Goal: Find specific page/section: Find specific page/section

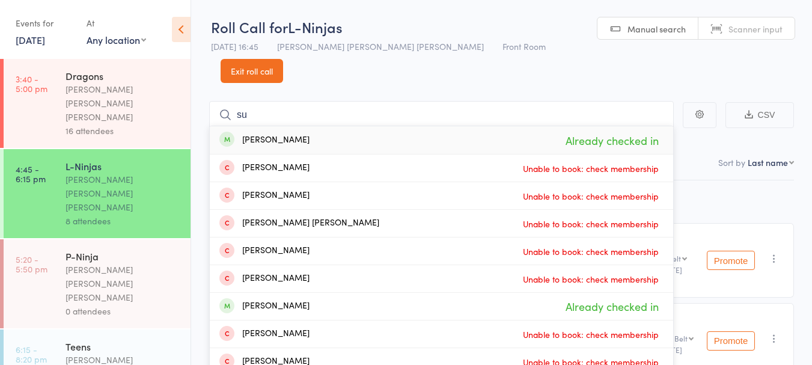
type input "s"
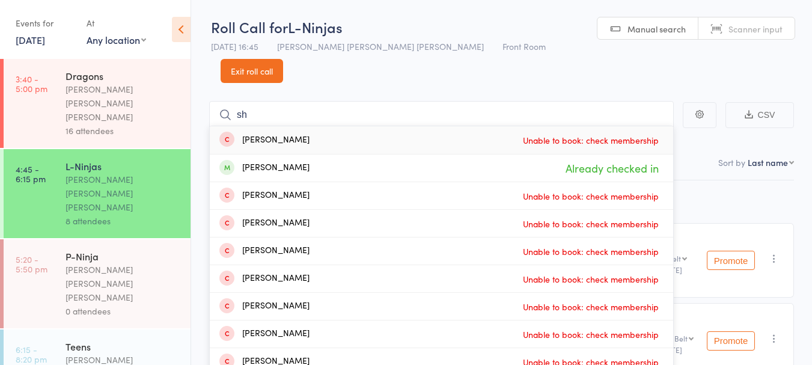
type input "s"
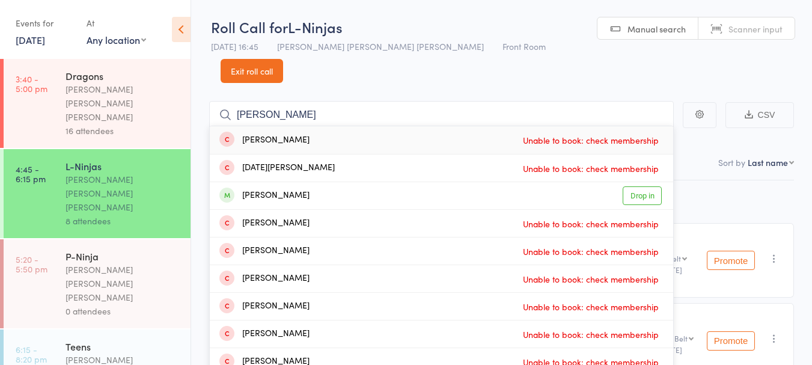
type input "[PERSON_NAME]"
click at [310, 189] on div "[PERSON_NAME]" at bounding box center [264, 196] width 90 height 14
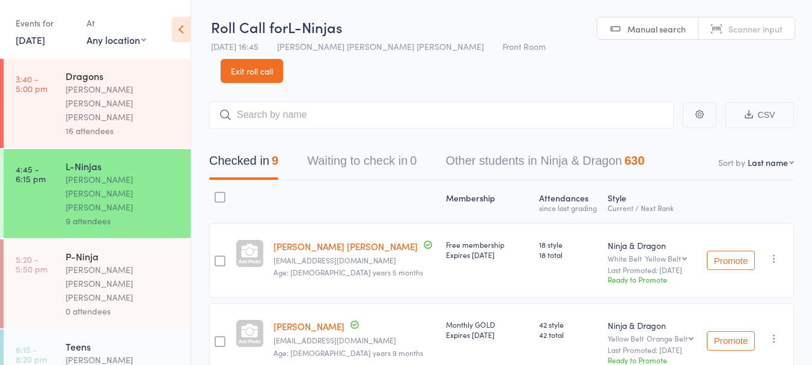
click at [43, 34] on link "[DATE]" at bounding box center [30, 39] width 29 height 13
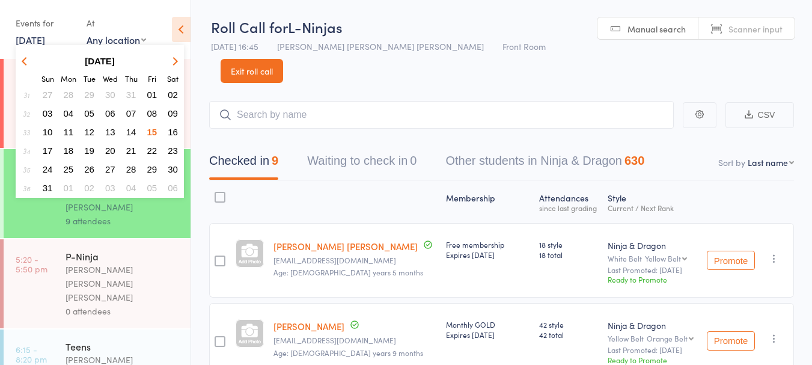
click at [153, 115] on span "08" at bounding box center [152, 113] width 10 height 10
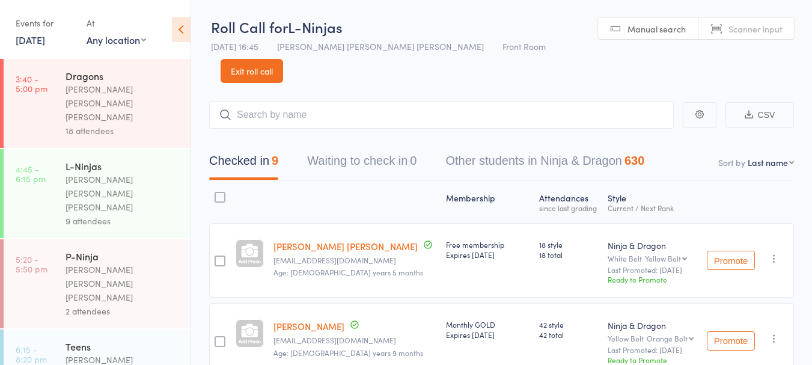
click at [118, 250] on div "P-Ninja" at bounding box center [123, 256] width 115 height 13
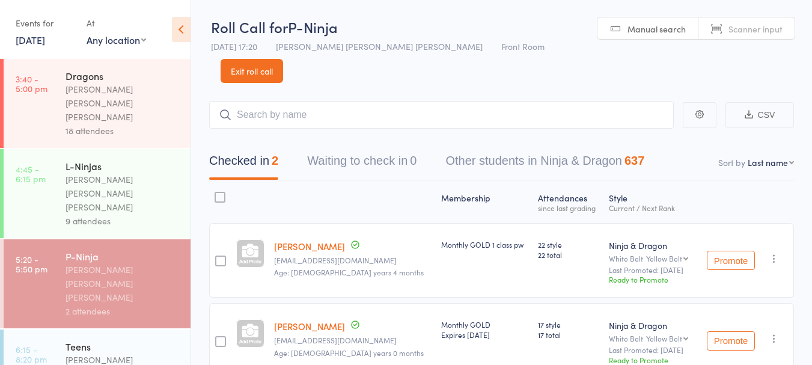
click at [41, 35] on link "[DATE]" at bounding box center [30, 39] width 29 height 13
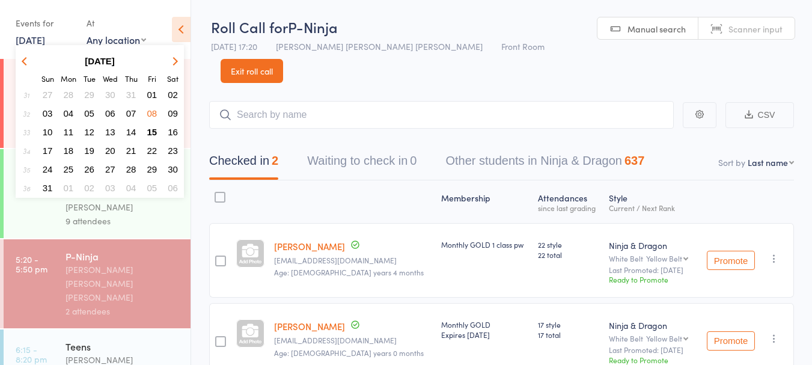
click at [155, 129] on span "15" at bounding box center [152, 132] width 10 height 10
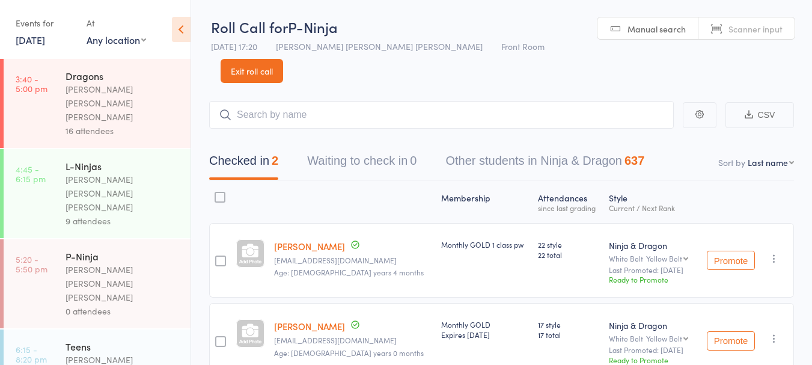
click at [108, 263] on div "[PERSON_NAME] [PERSON_NAME] [PERSON_NAME]" at bounding box center [123, 283] width 115 height 41
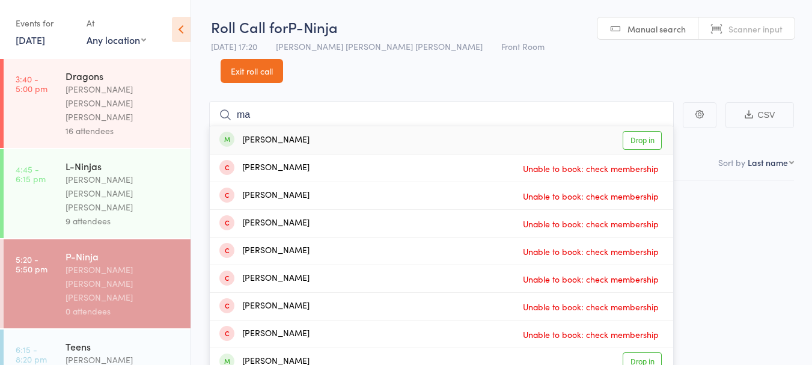
type input "m"
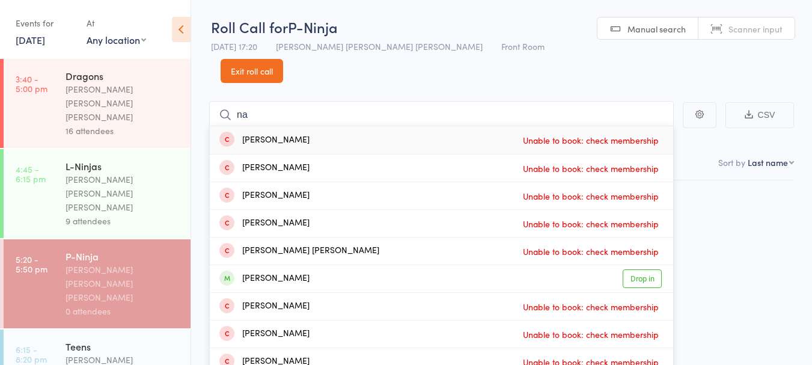
type input "n"
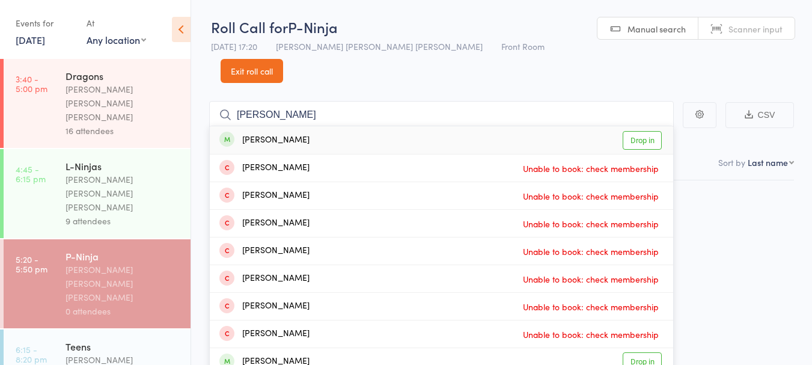
type input "[PERSON_NAME]"
click at [396, 126] on div "[PERSON_NAME] Drop in" at bounding box center [442, 140] width 464 height 28
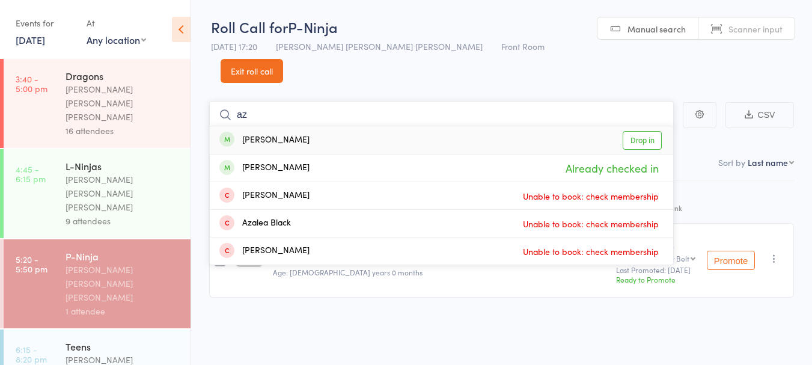
type input "a"
